Goal: Go to known website: Access a specific website the user already knows

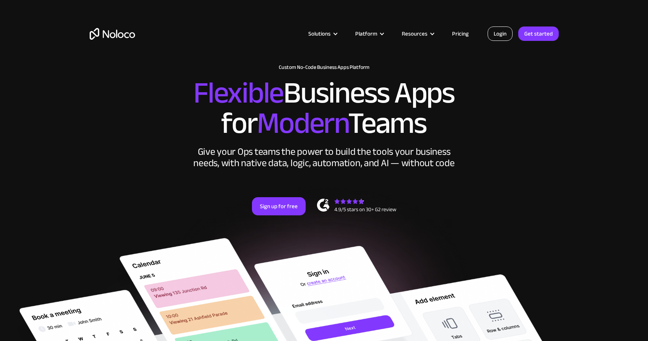
click at [500, 26] on link "Login" at bounding box center [500, 33] width 25 height 14
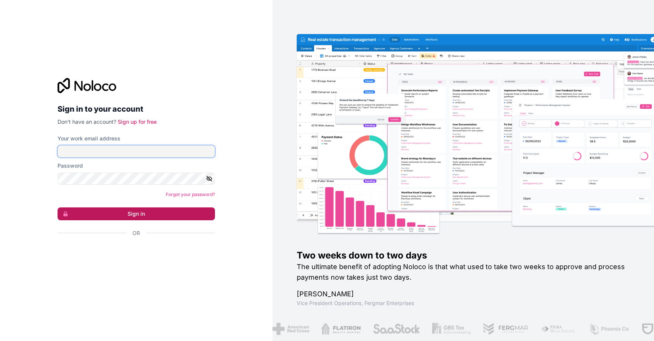
type input "[EMAIL_ADDRESS][PERSON_NAME][DOMAIN_NAME]"
click at [140, 212] on button "Sign in" at bounding box center [136, 213] width 157 height 13
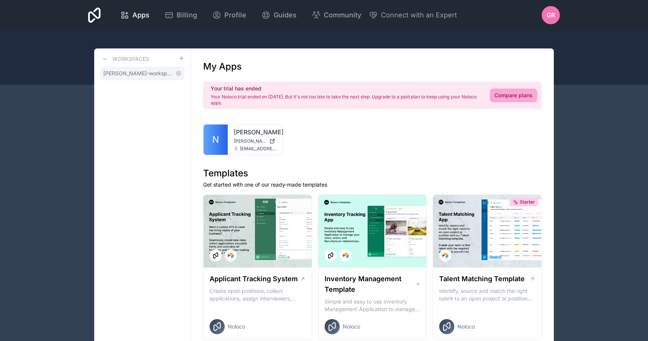
click at [157, 77] on span "[PERSON_NAME]-workspace" at bounding box center [137, 74] width 69 height 8
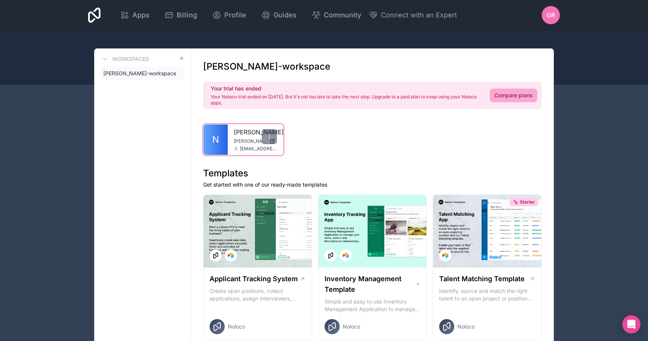
click at [226, 140] on link "N" at bounding box center [216, 140] width 24 height 30
